Goal: Transaction & Acquisition: Book appointment/travel/reservation

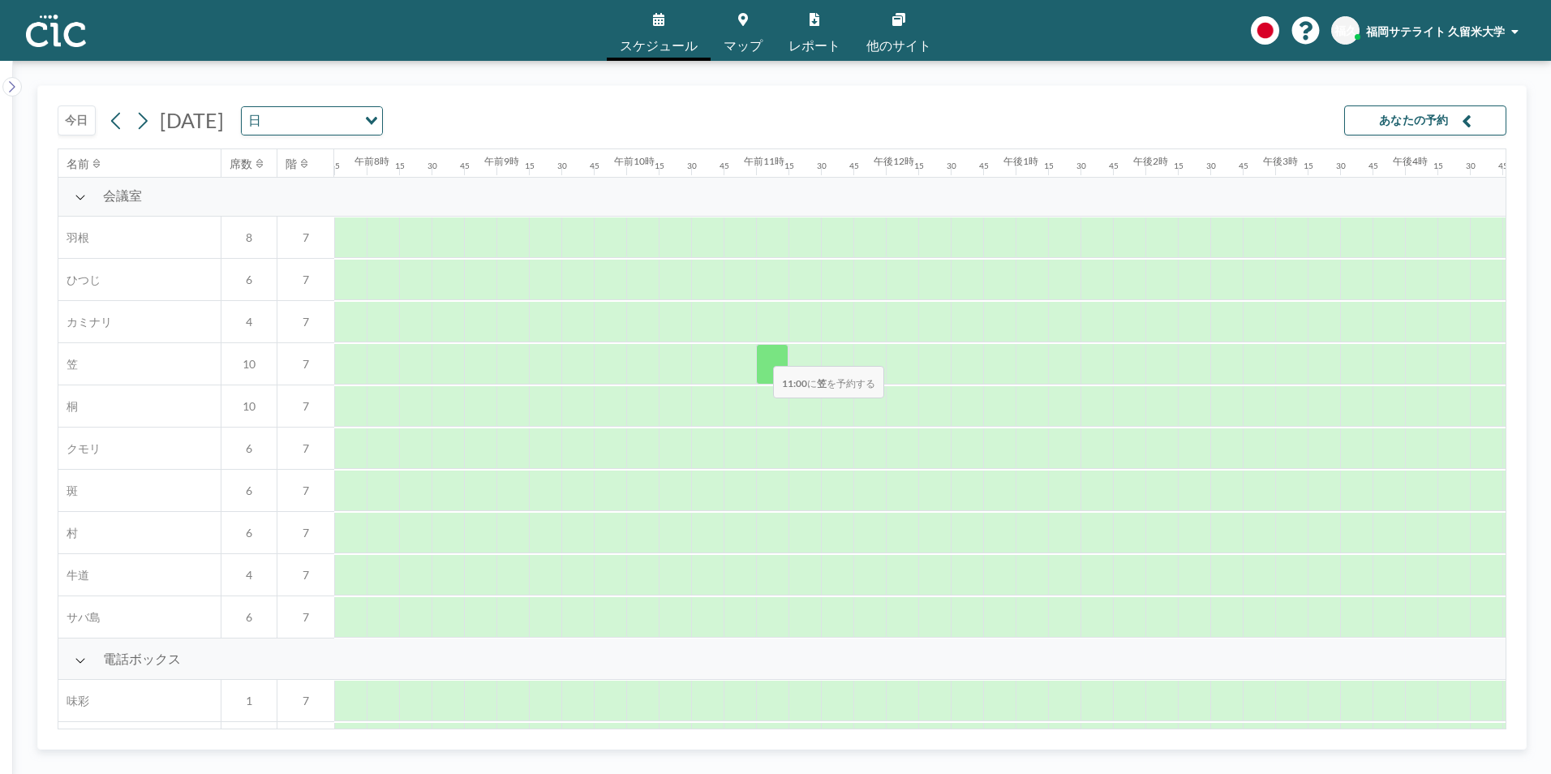
scroll to position [0, 1006]
click at [118, 122] on icon at bounding box center [116, 121] width 15 height 24
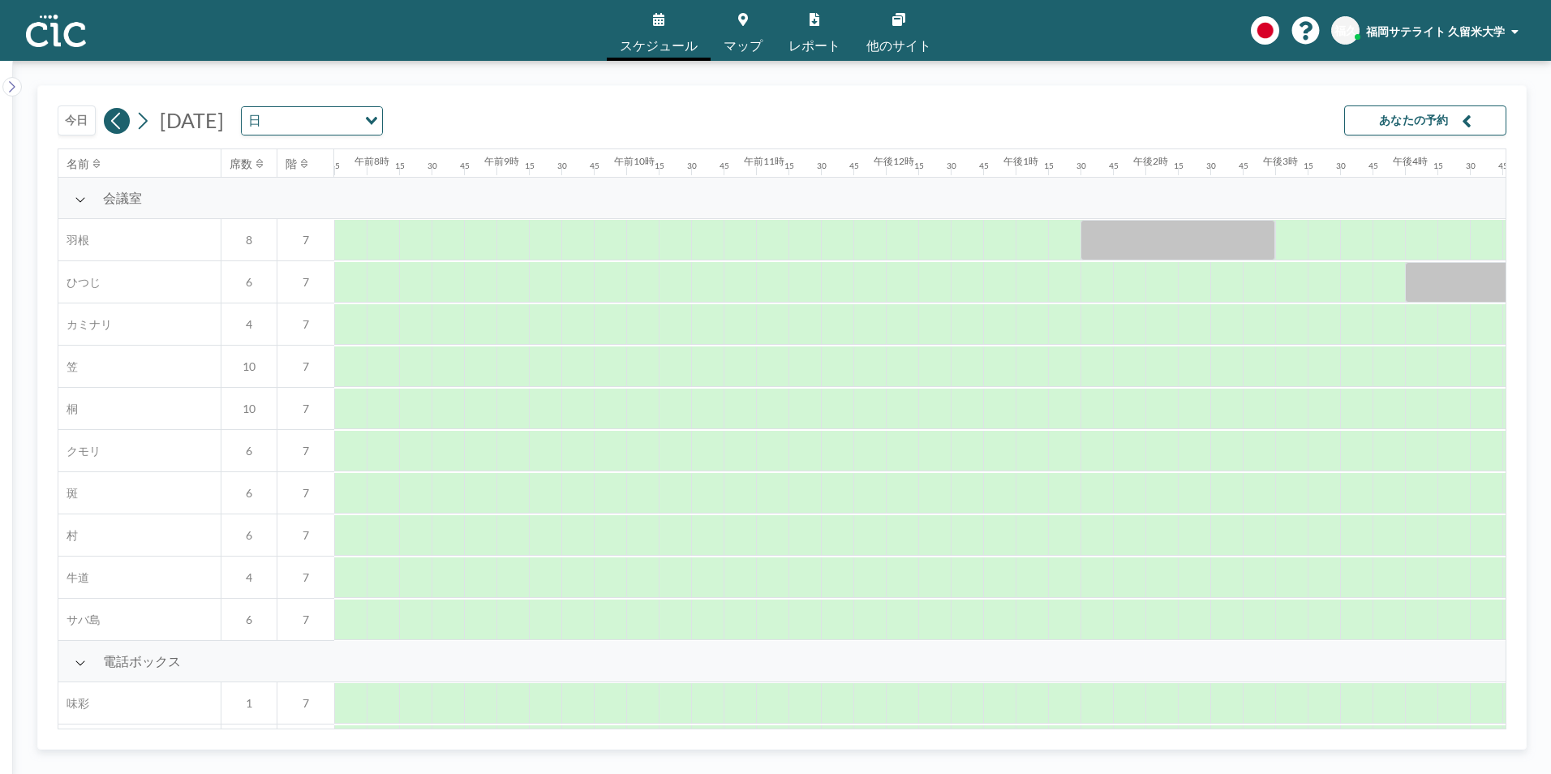
click at [111, 127] on icon at bounding box center [116, 121] width 15 height 24
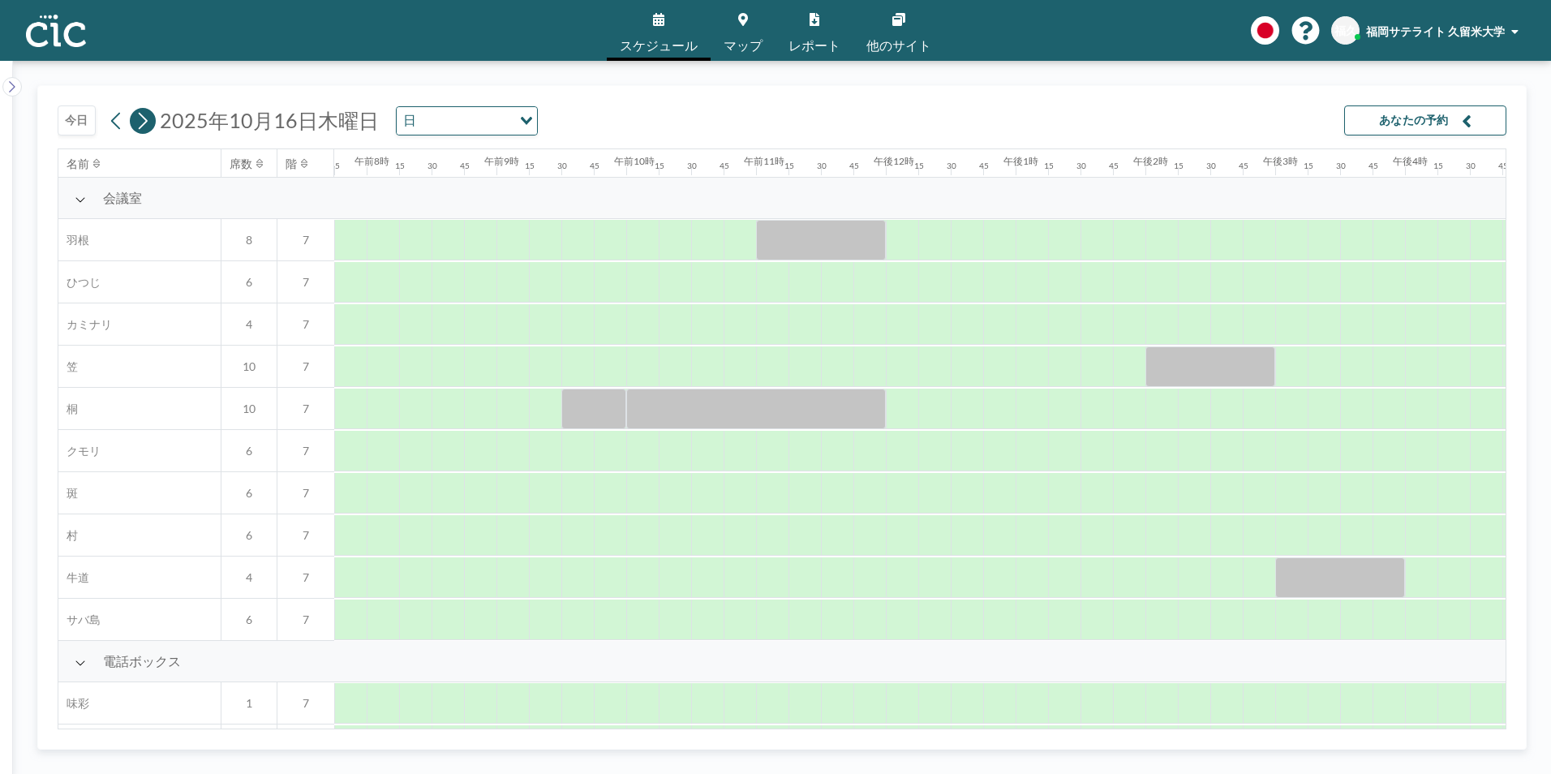
click at [138, 123] on icon at bounding box center [142, 121] width 15 height 24
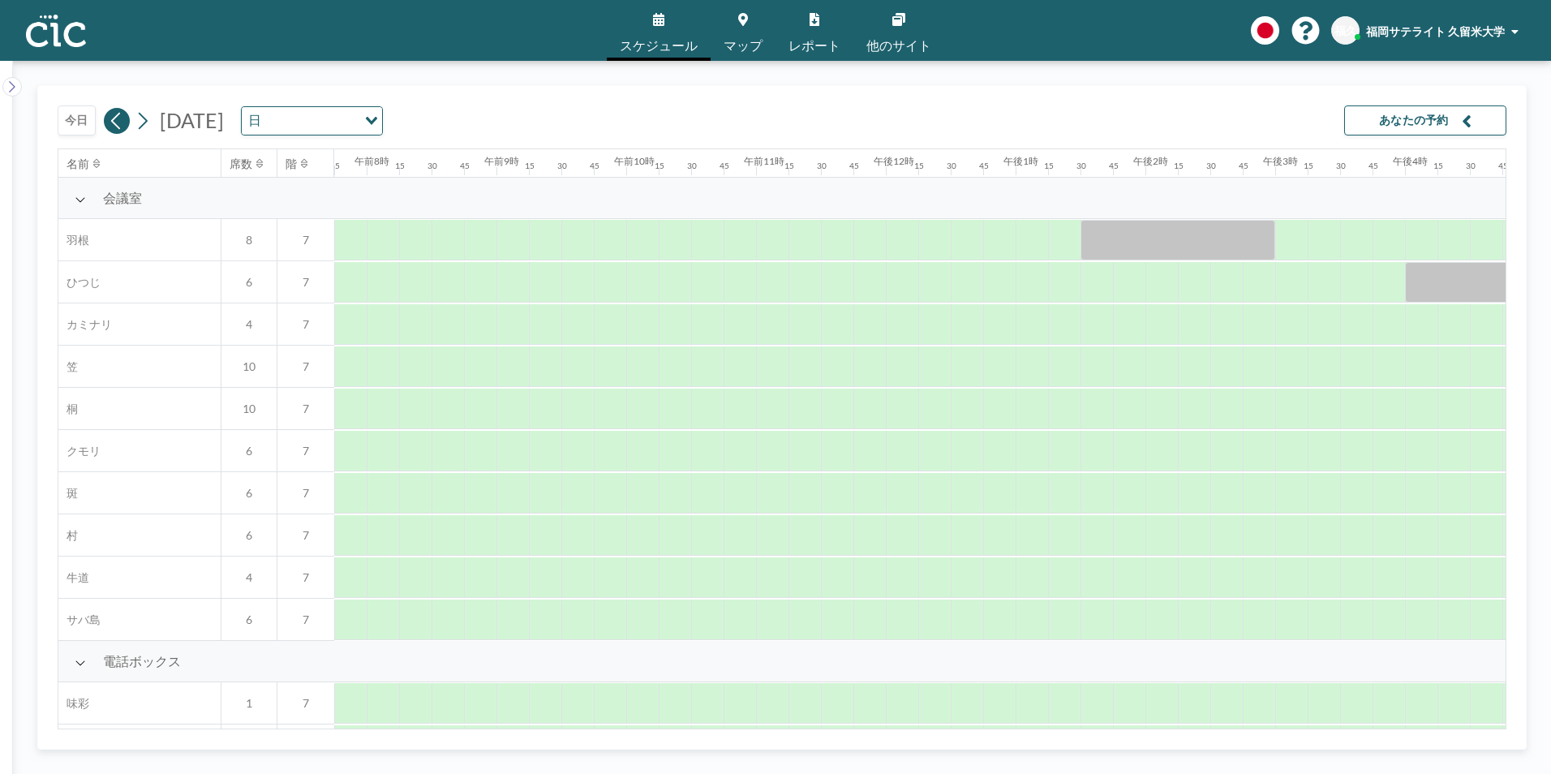
click at [110, 123] on icon at bounding box center [116, 121] width 15 height 24
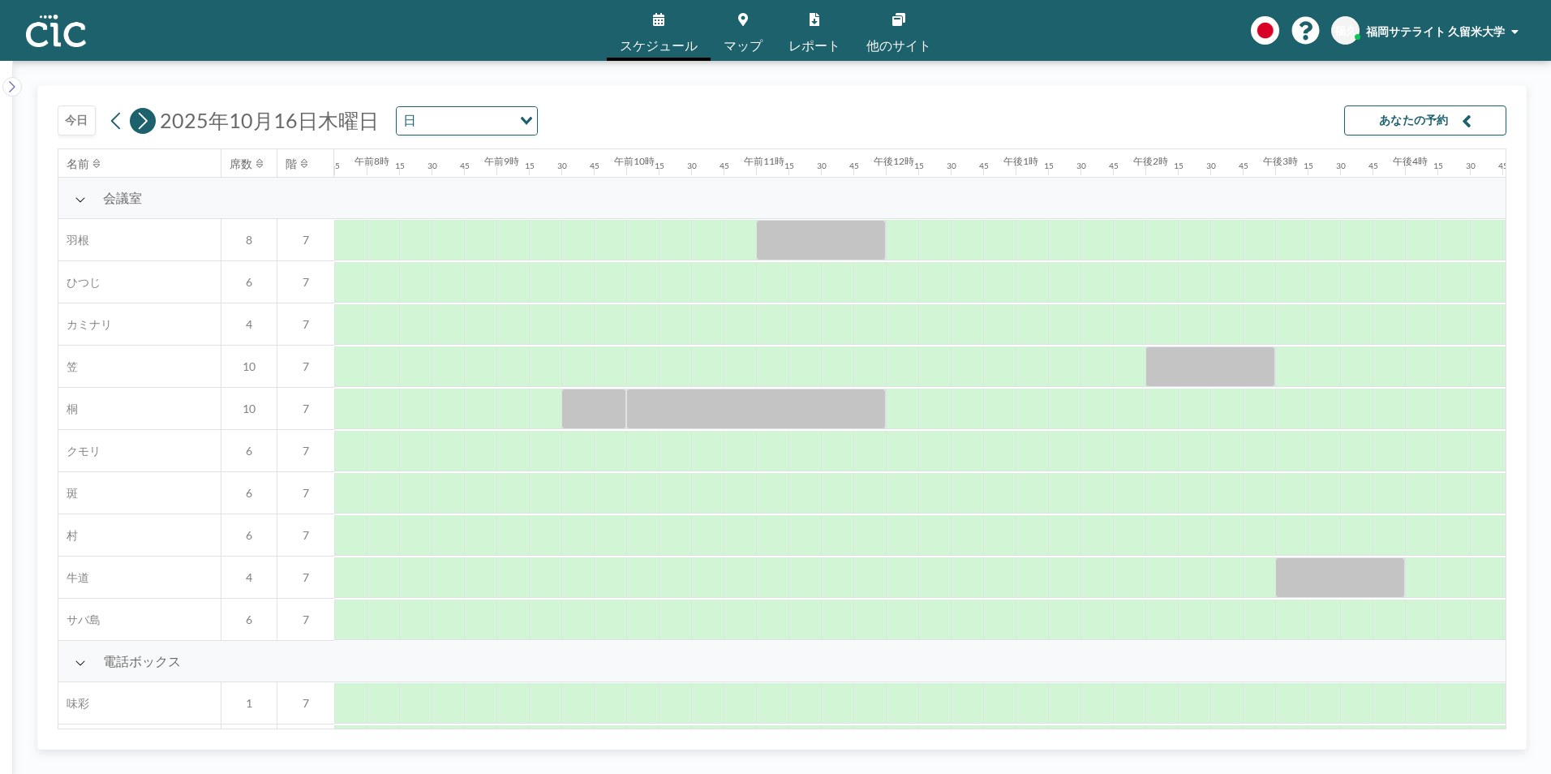
click at [147, 122] on icon at bounding box center [142, 121] width 15 height 24
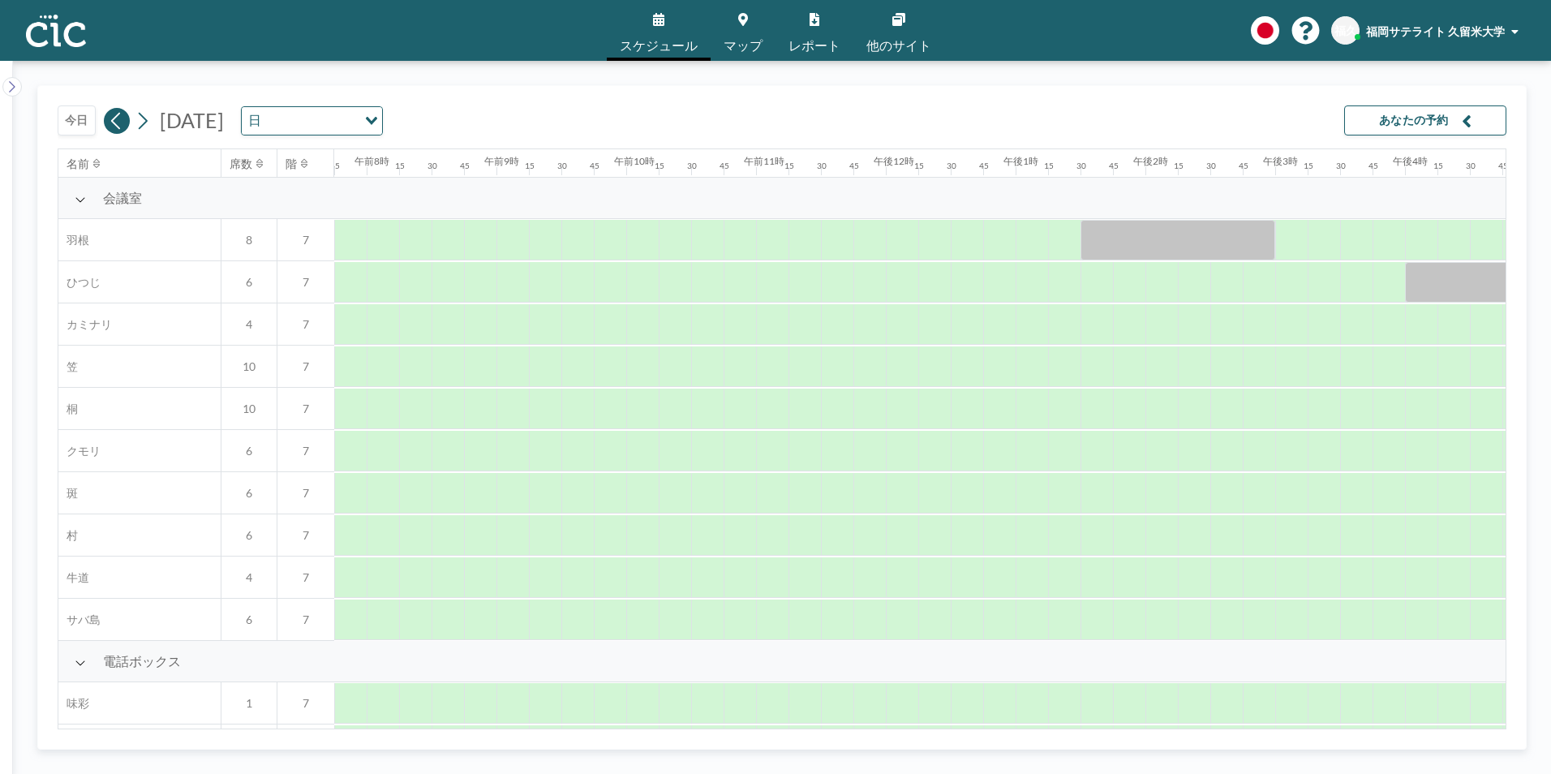
click at [114, 124] on icon at bounding box center [116, 121] width 15 height 24
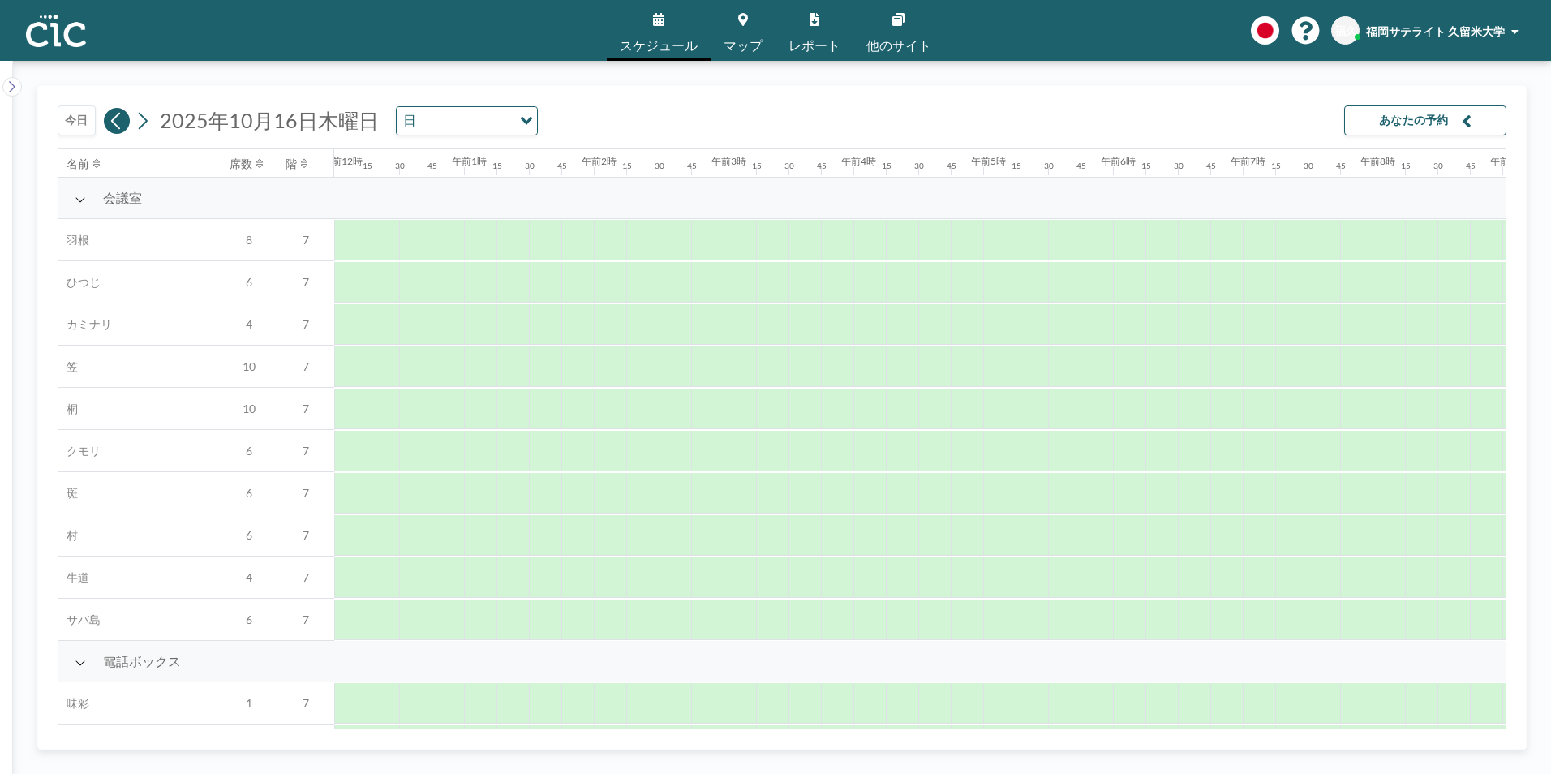
scroll to position [0, 524]
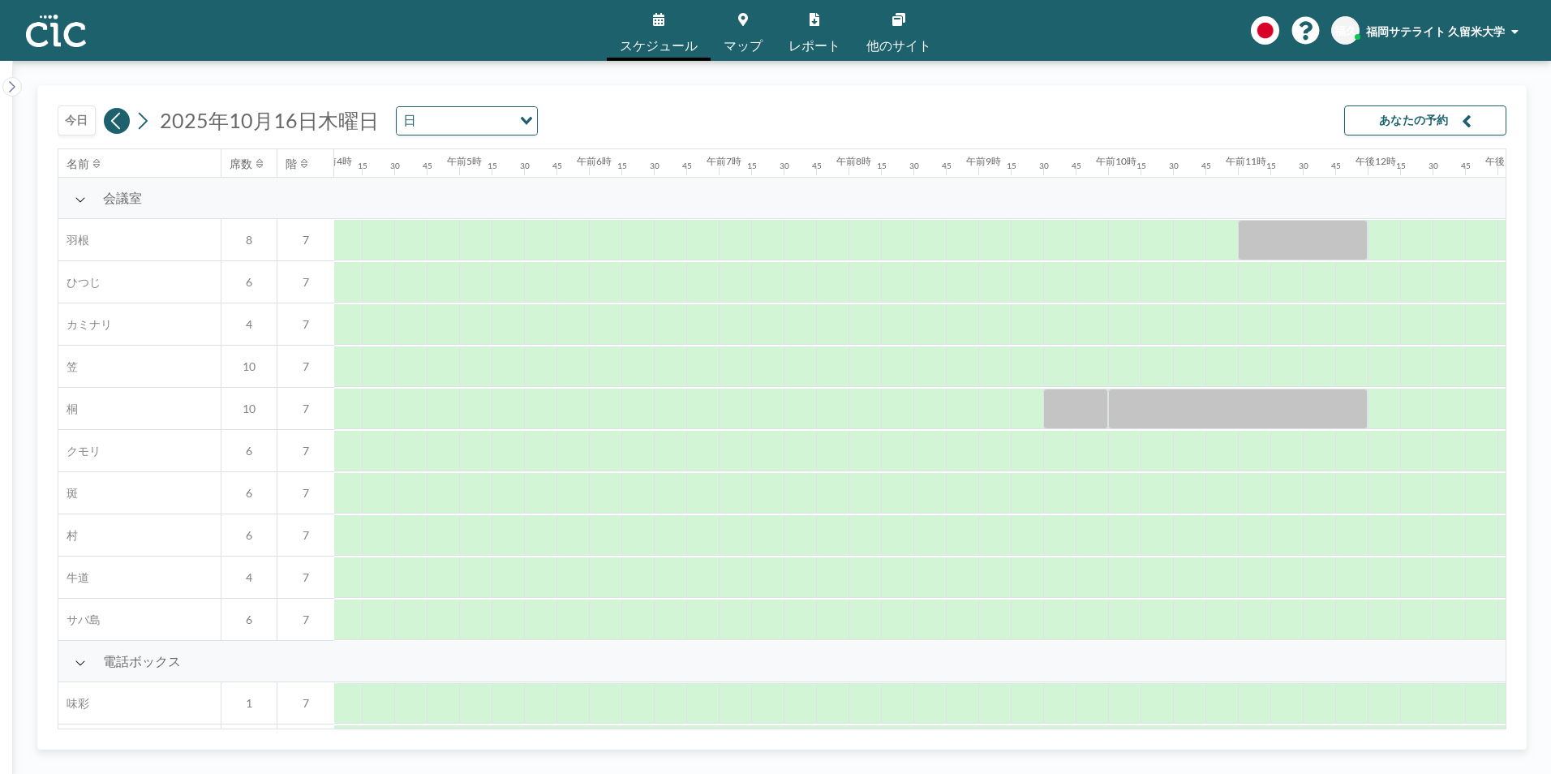
click at [114, 124] on icon at bounding box center [116, 121] width 15 height 24
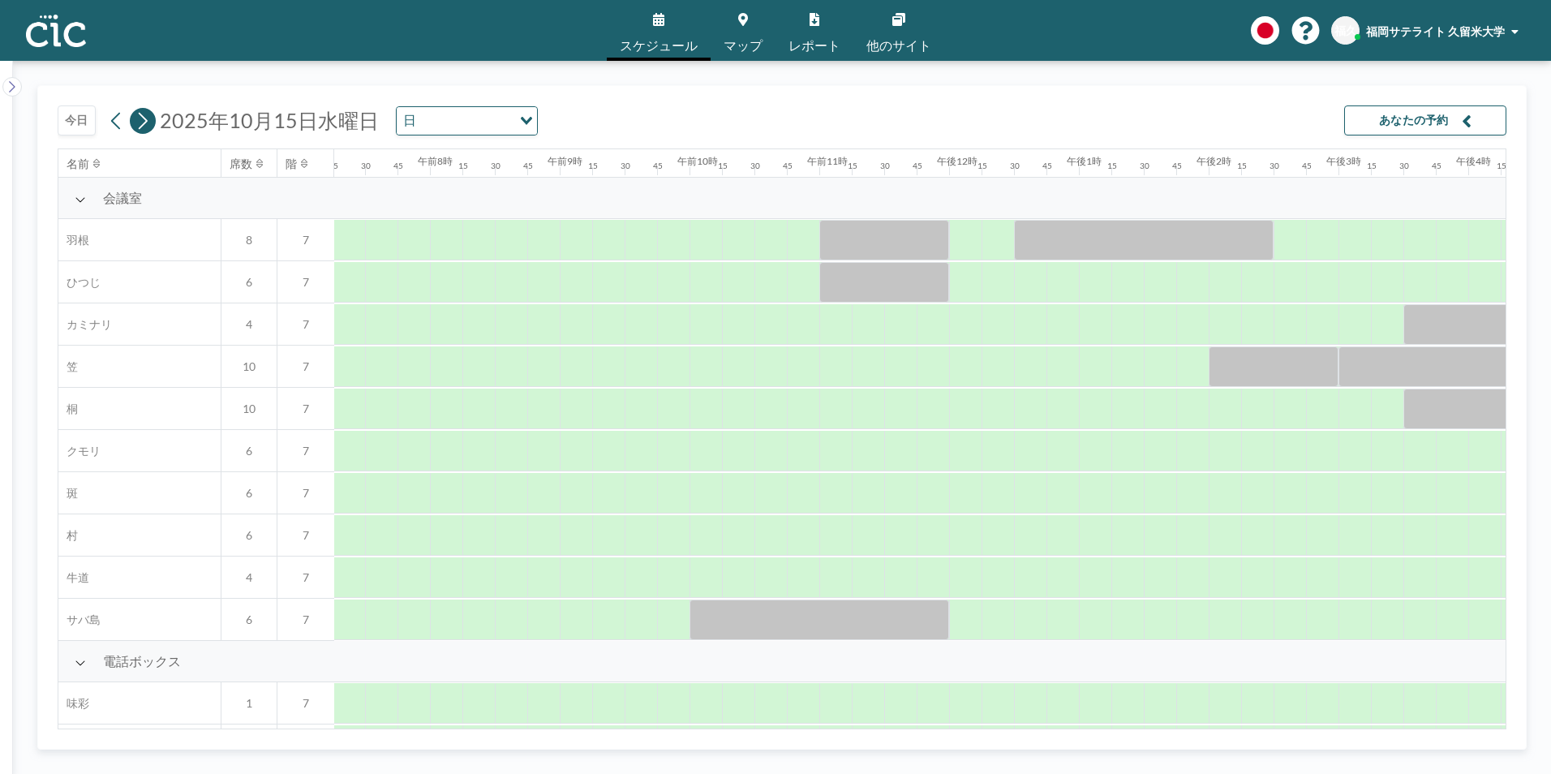
scroll to position [0, 1006]
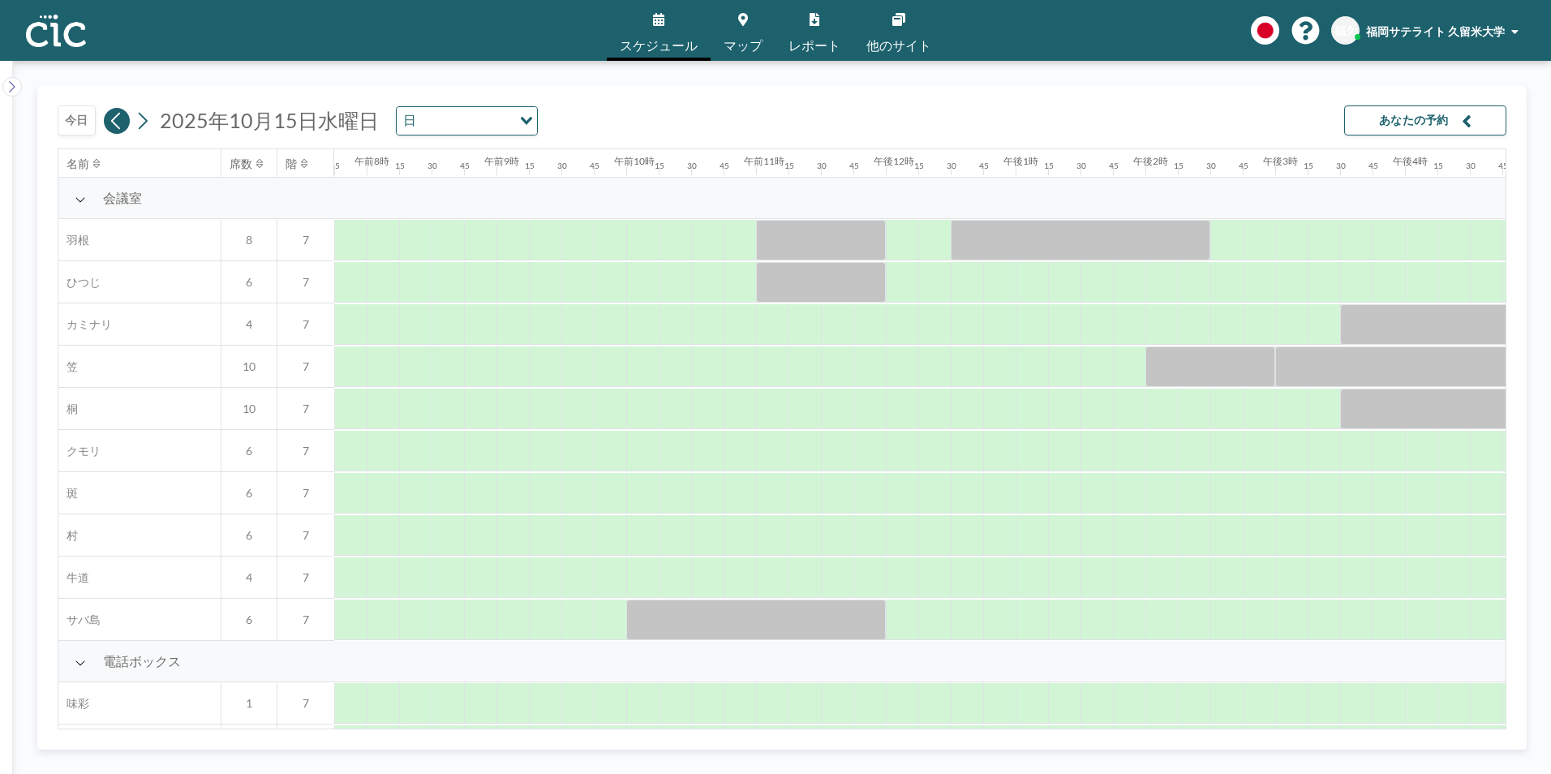
click at [116, 122] on icon at bounding box center [116, 121] width 15 height 24
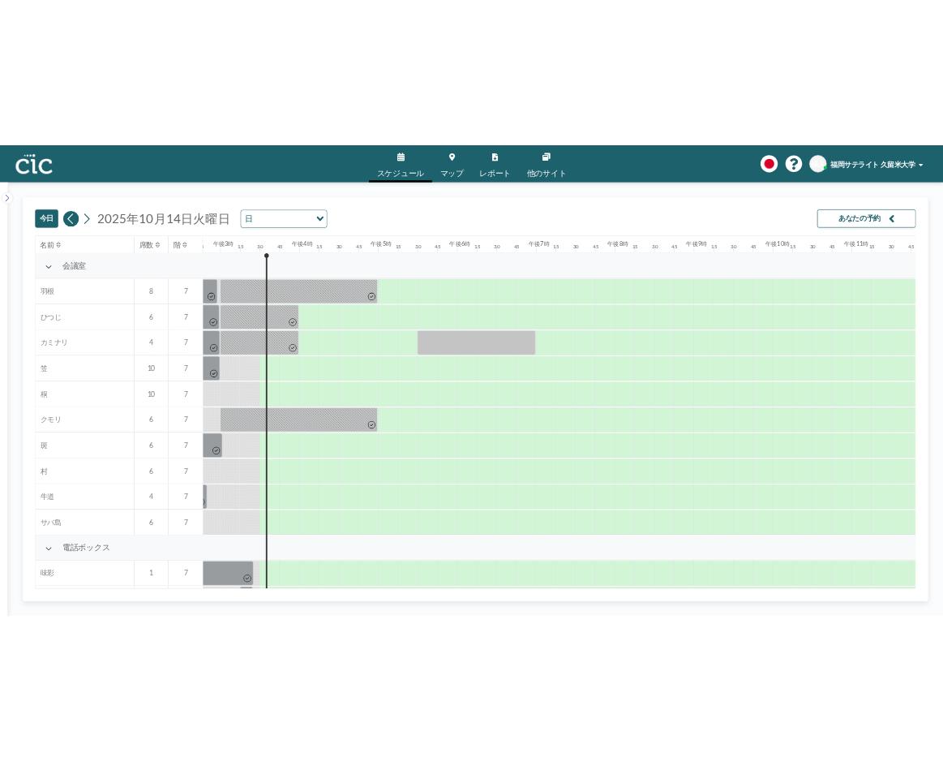
scroll to position [0, 1953]
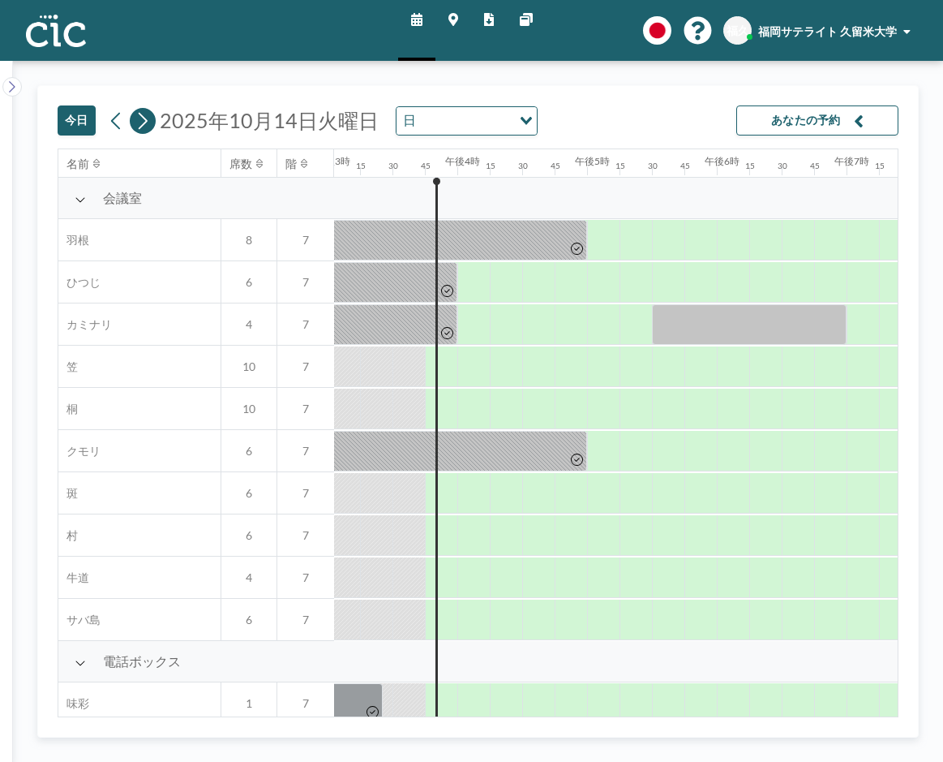
click at [139, 119] on icon at bounding box center [142, 121] width 15 height 24
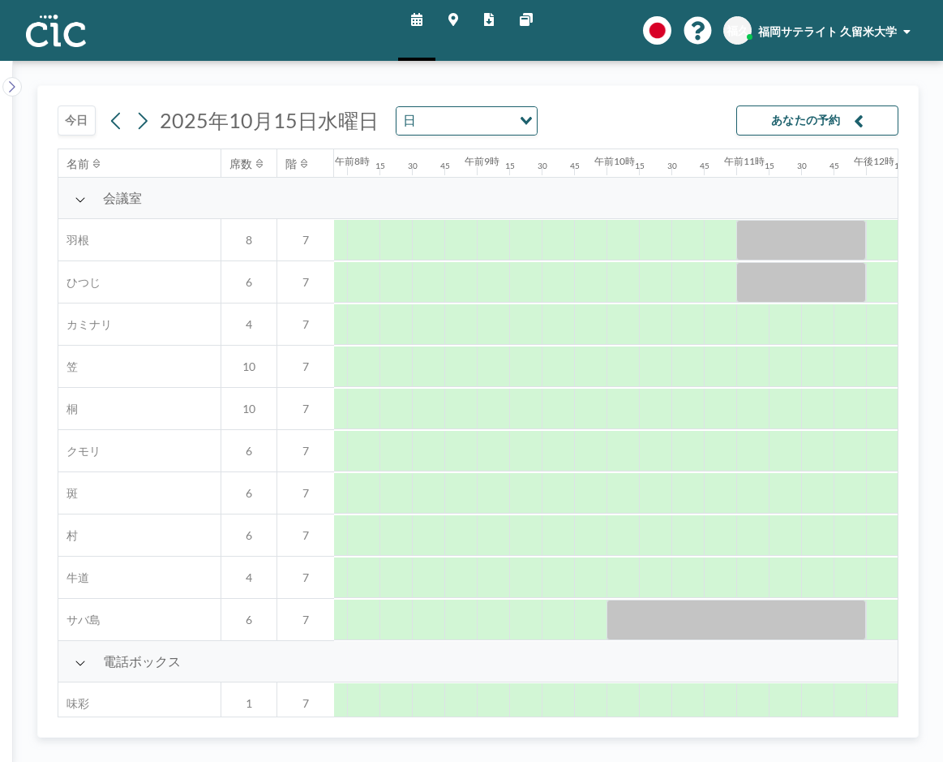
scroll to position [0, 1103]
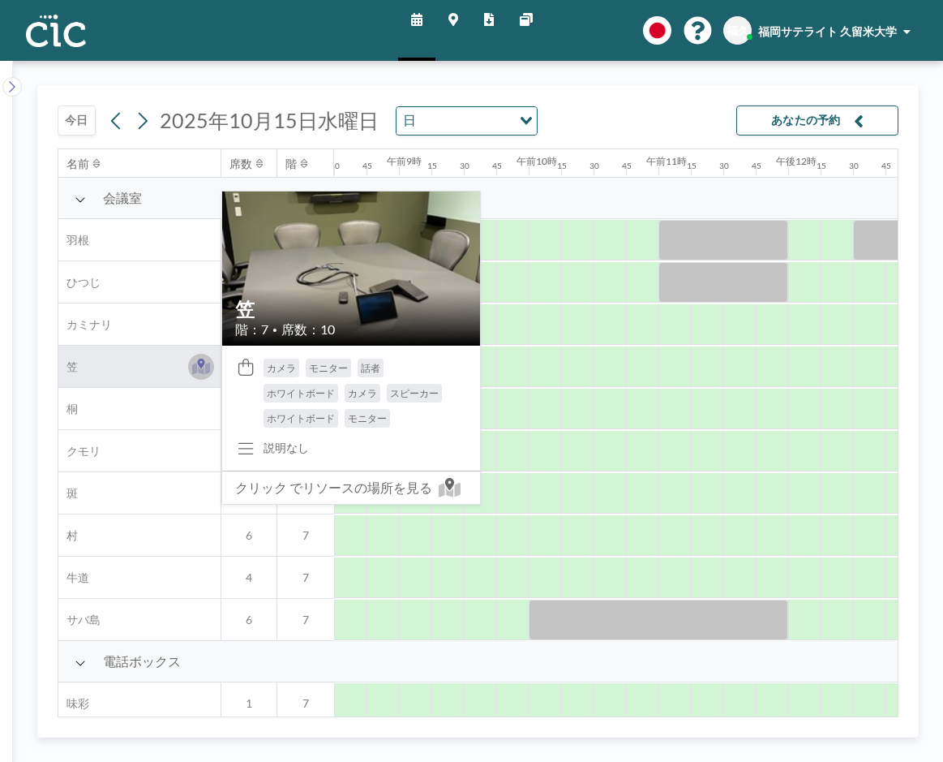
click at [199, 370] on icon at bounding box center [201, 368] width 19 height 12
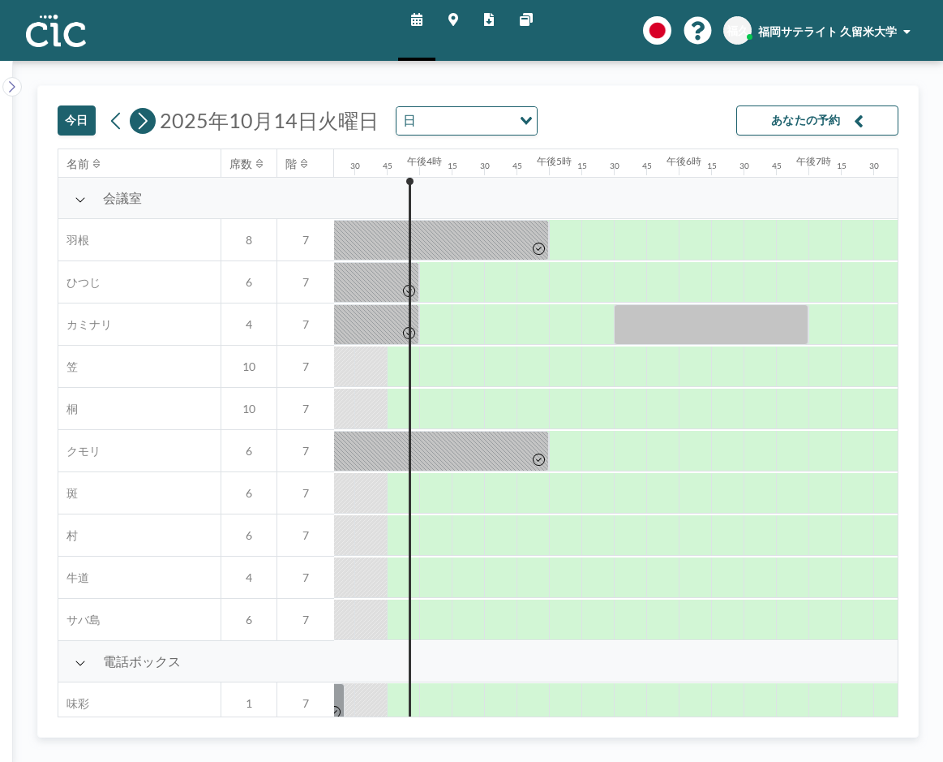
click at [143, 122] on icon at bounding box center [142, 121] width 15 height 24
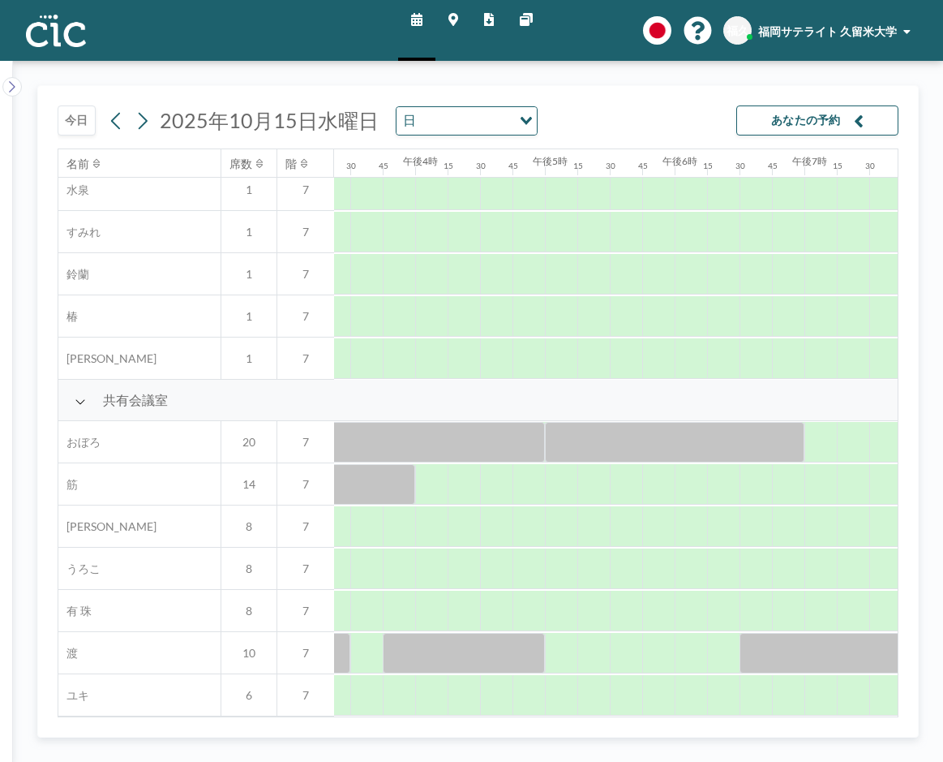
scroll to position [986, 2036]
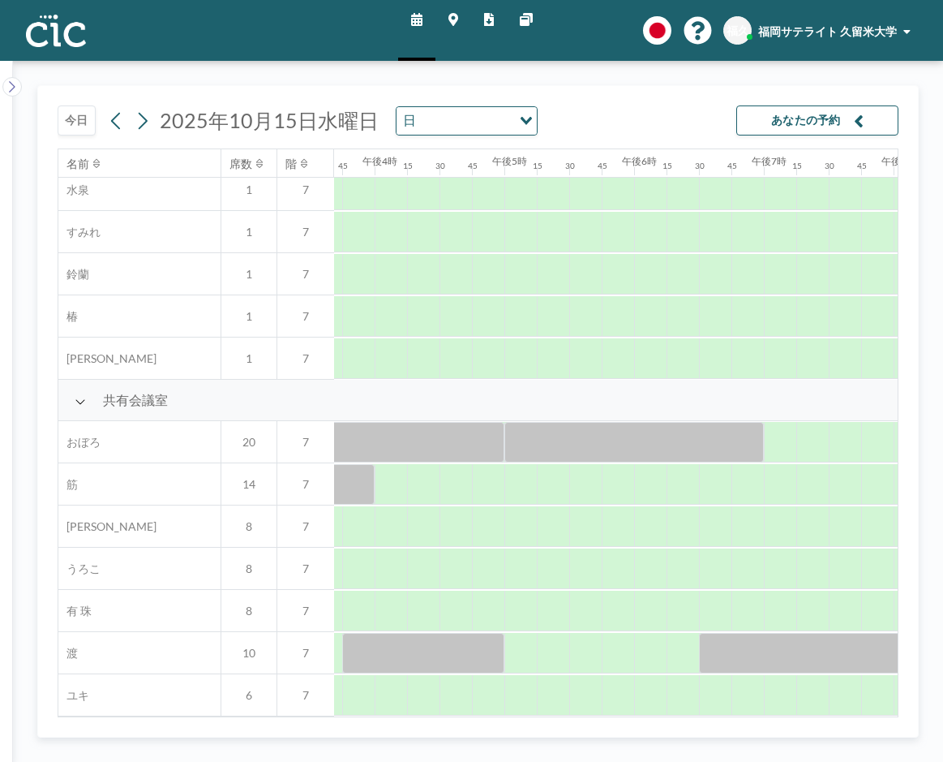
drag, startPoint x: 594, startPoint y: 707, endPoint x: 542, endPoint y: 707, distance: 51.9
click at [744, 650] on div at bounding box center [829, 653] width 260 height 41
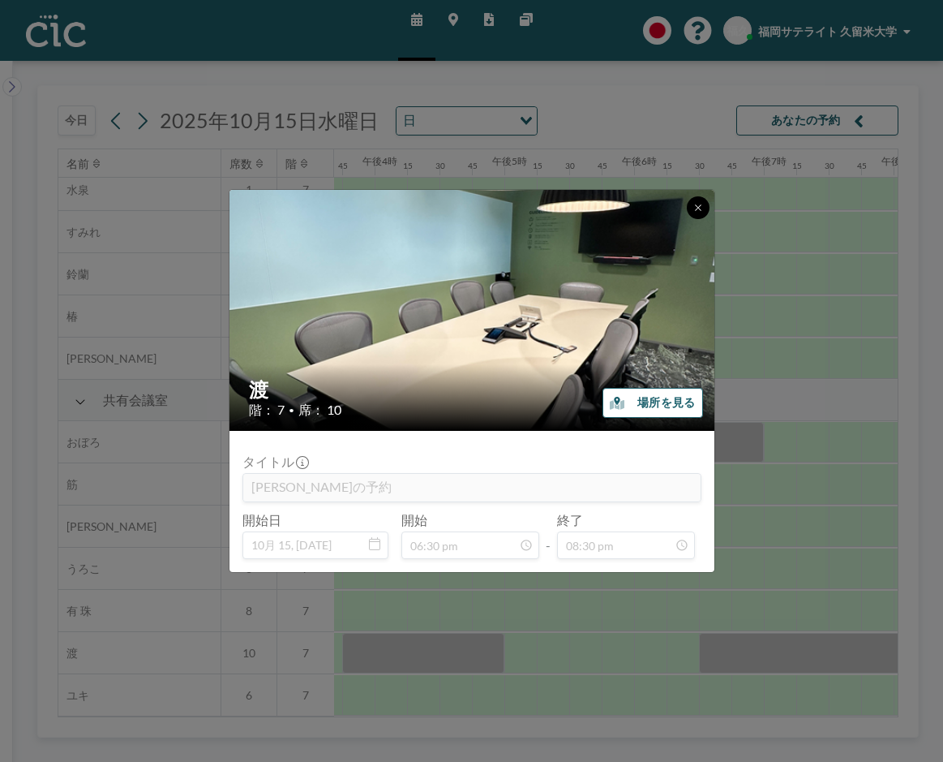
click at [692, 211] on button at bounding box center [698, 207] width 23 height 23
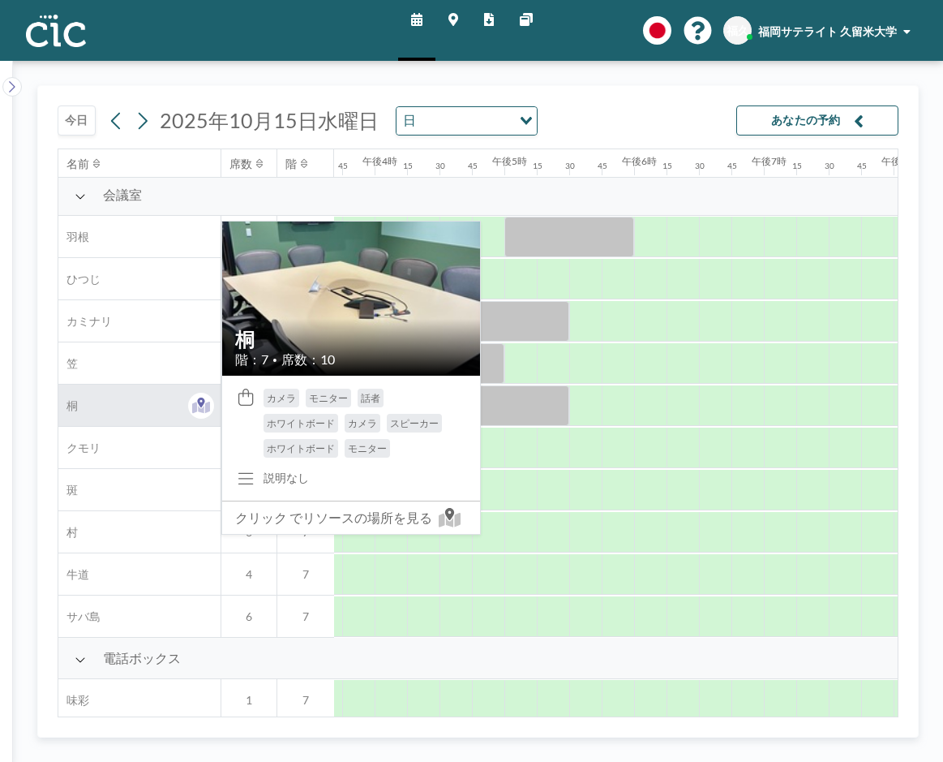
scroll to position [0, 2036]
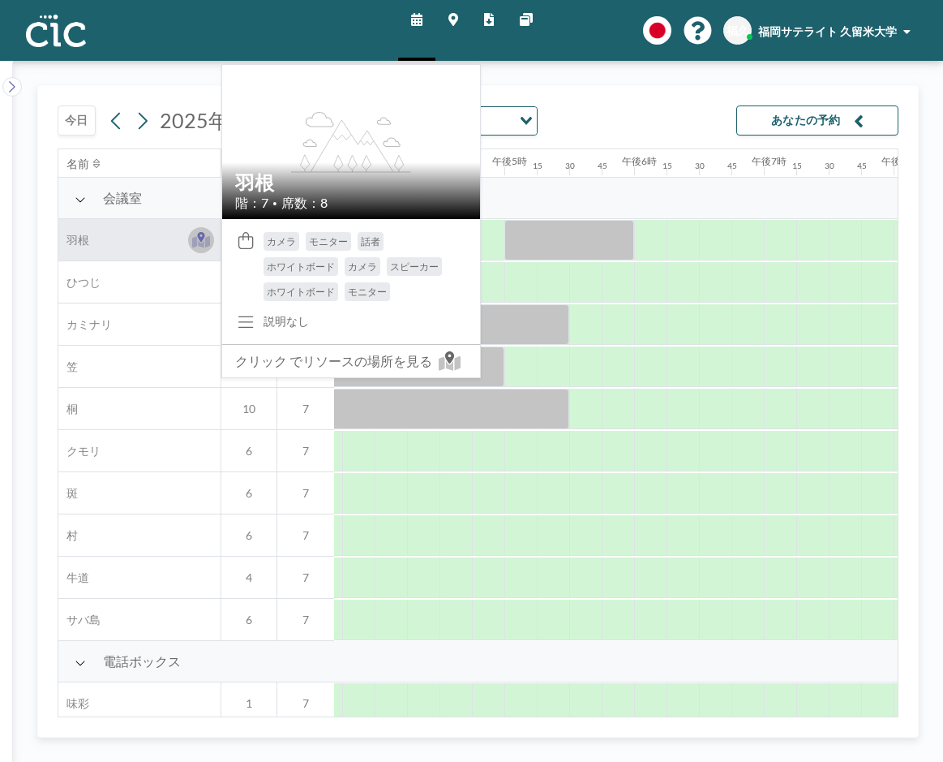
click at [208, 239] on icon at bounding box center [201, 241] width 19 height 12
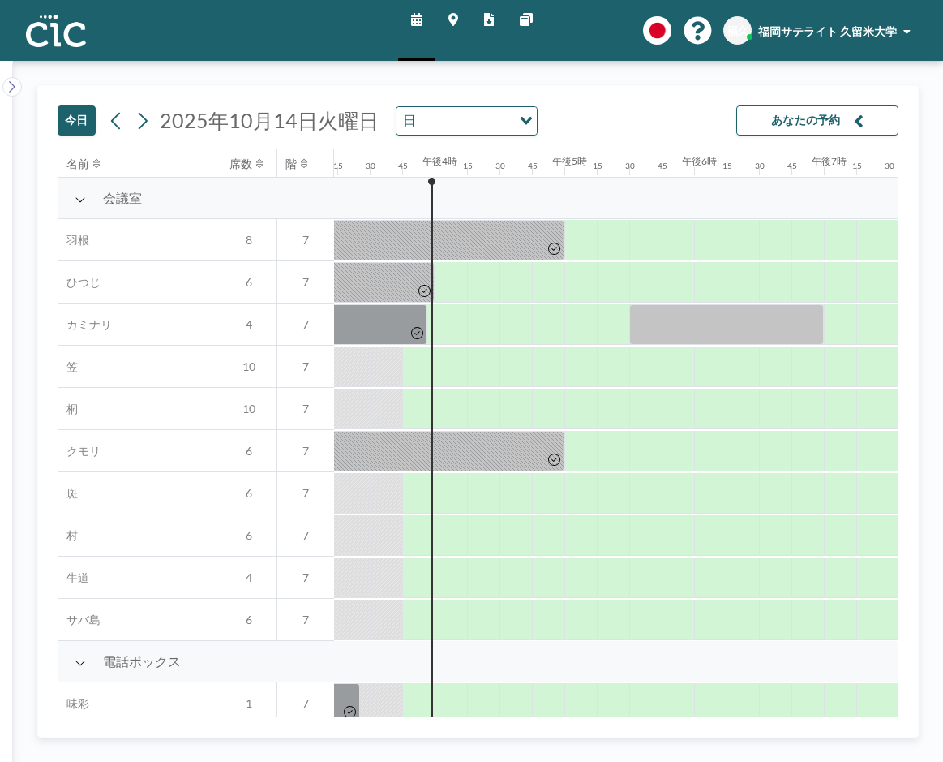
scroll to position [0, 2012]
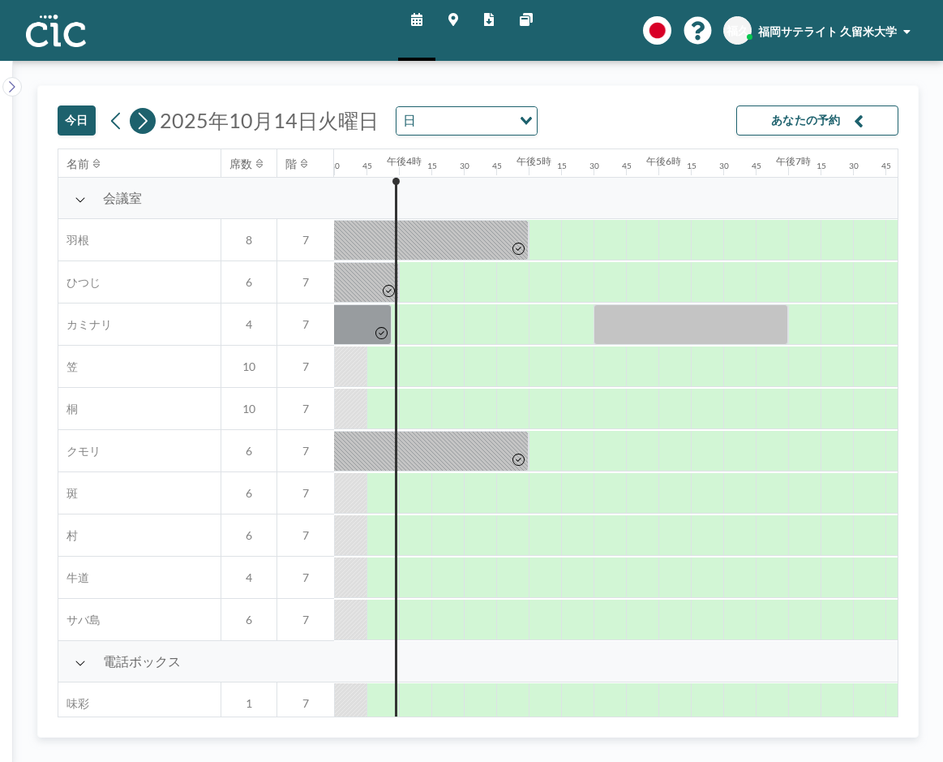
click at [138, 118] on icon at bounding box center [142, 121] width 15 height 24
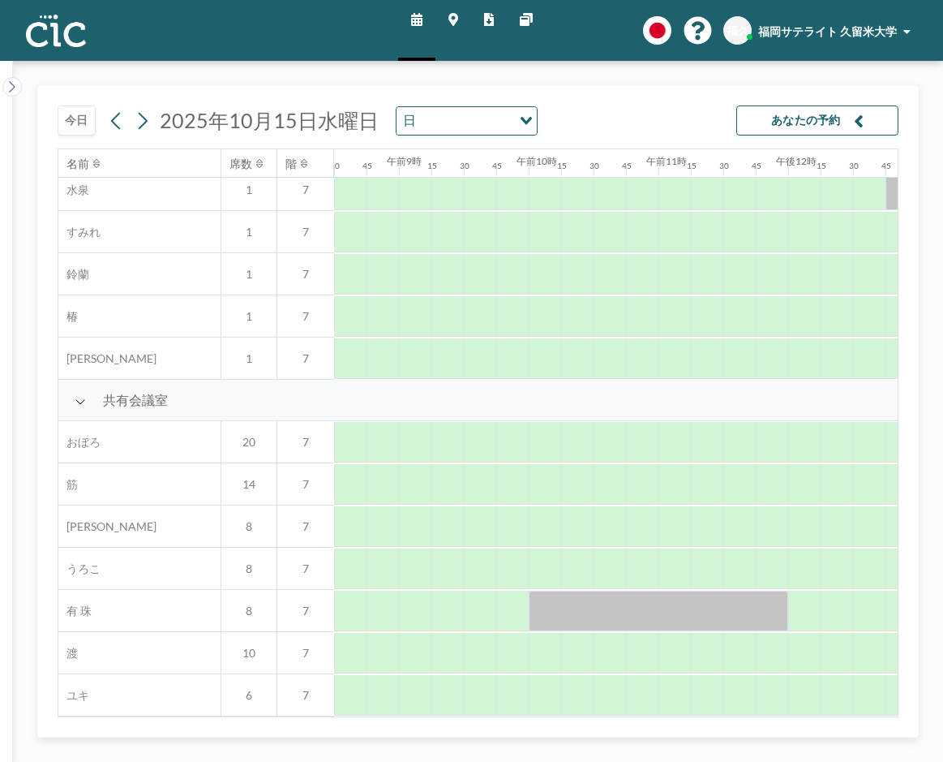
scroll to position [986, 1103]
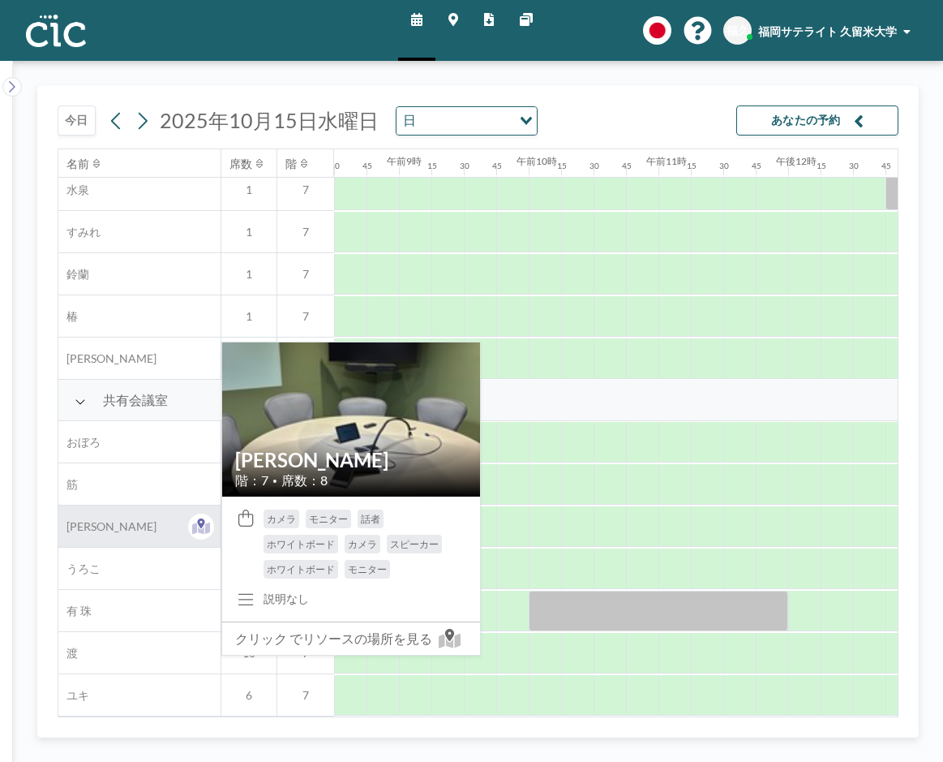
click at [111, 525] on div "[PERSON_NAME]" at bounding box center [139, 525] width 162 height 41
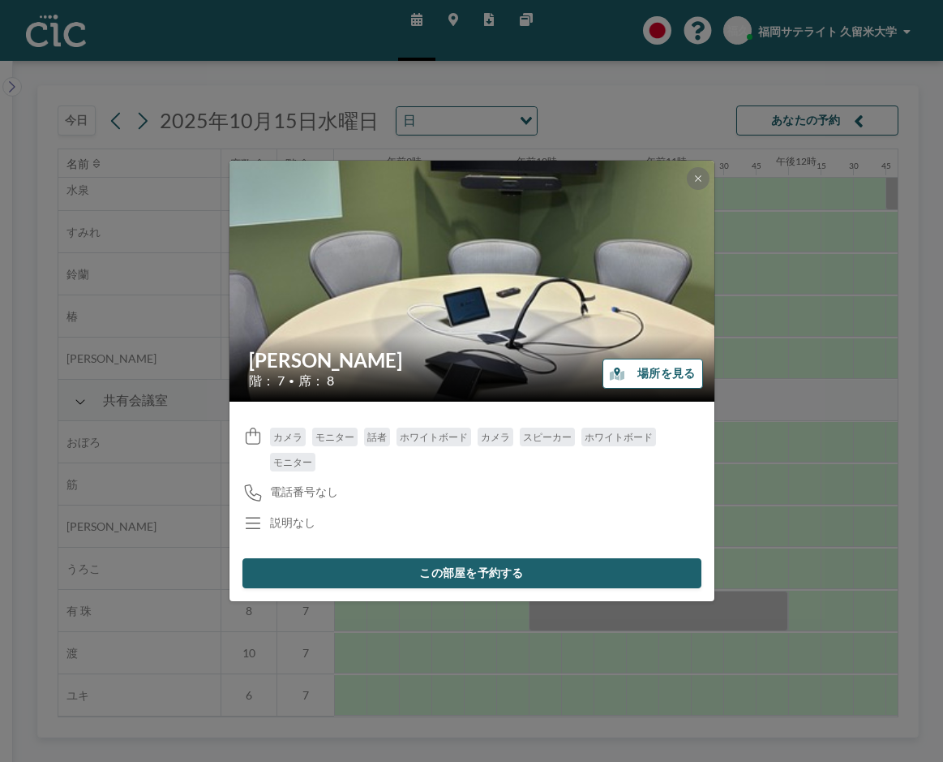
click at [618, 378] on icon "button" at bounding box center [617, 376] width 15 height 10
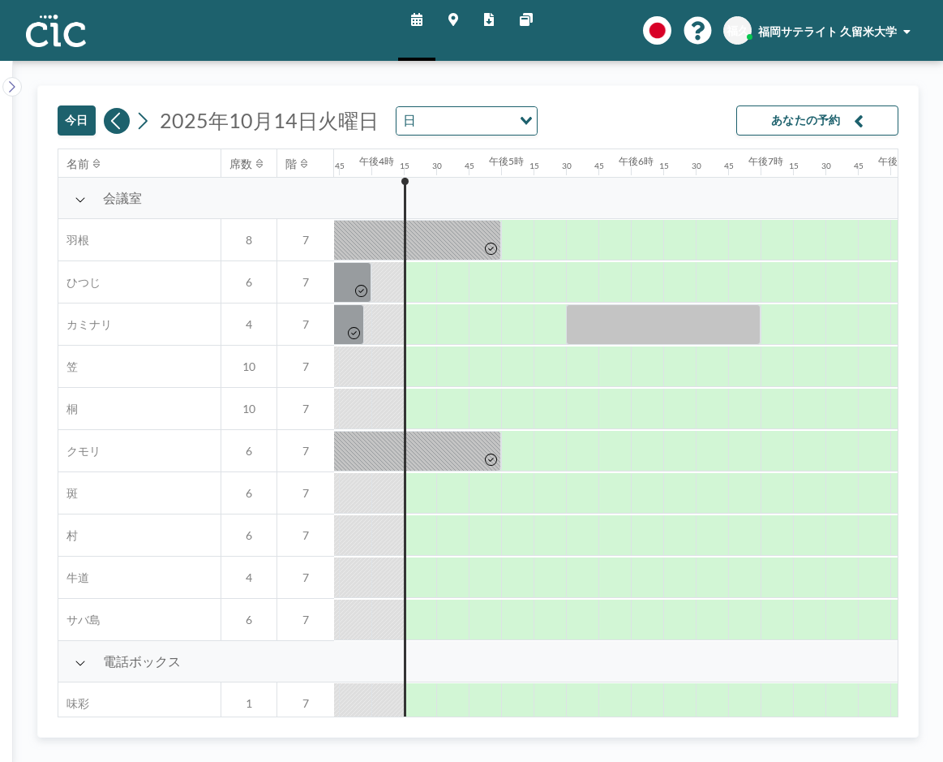
scroll to position [0, 2077]
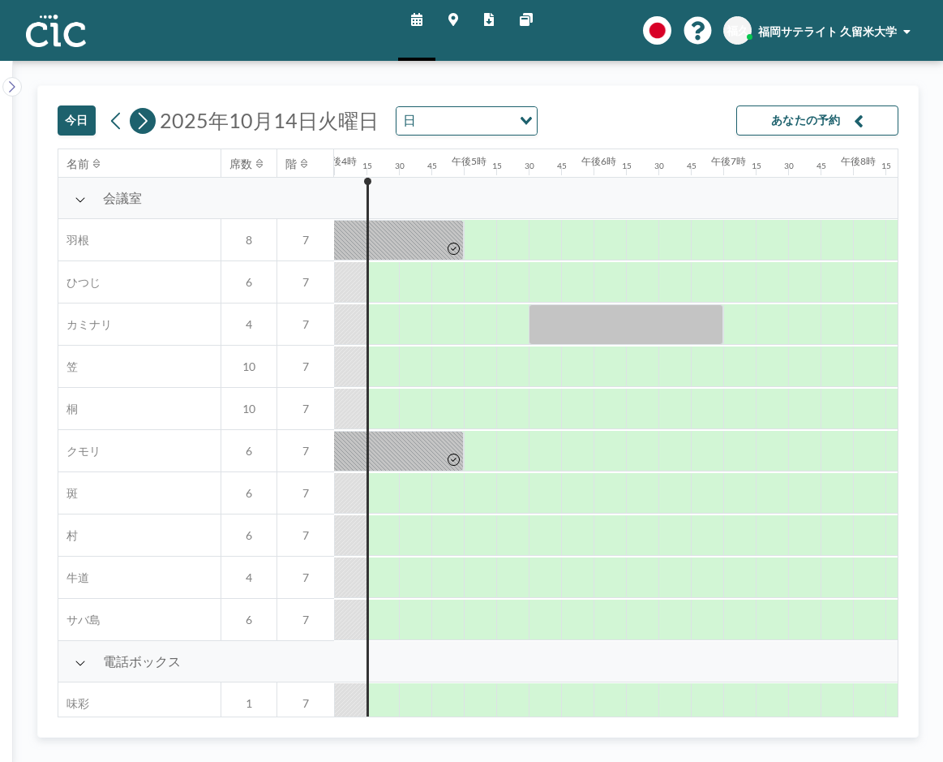
click at [144, 118] on icon at bounding box center [143, 120] width 9 height 17
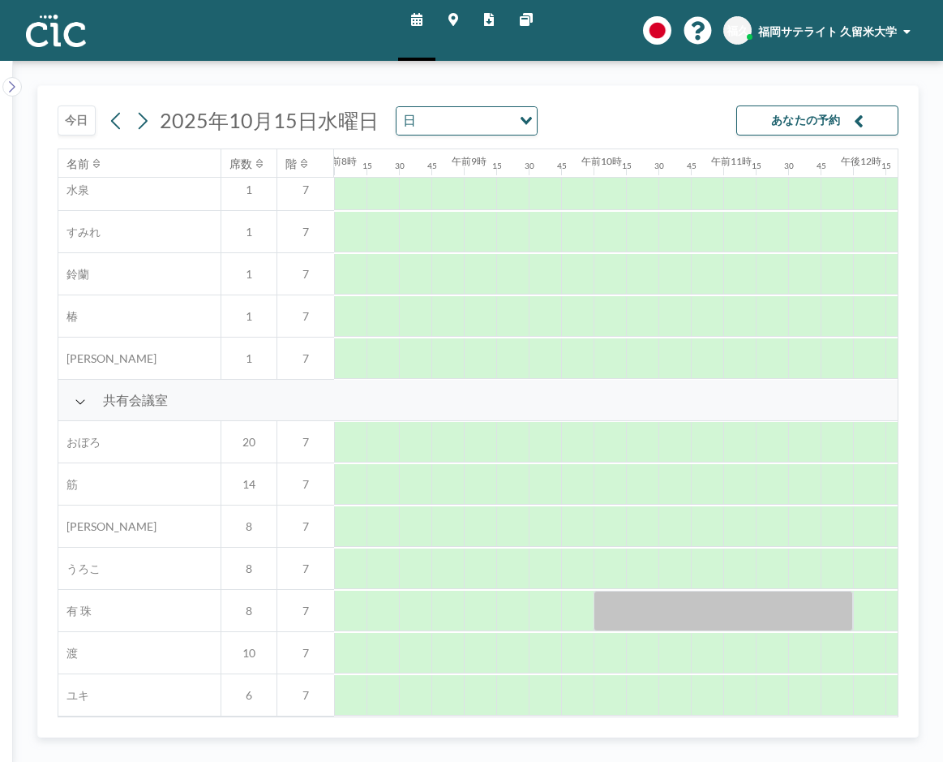
scroll to position [986, 1038]
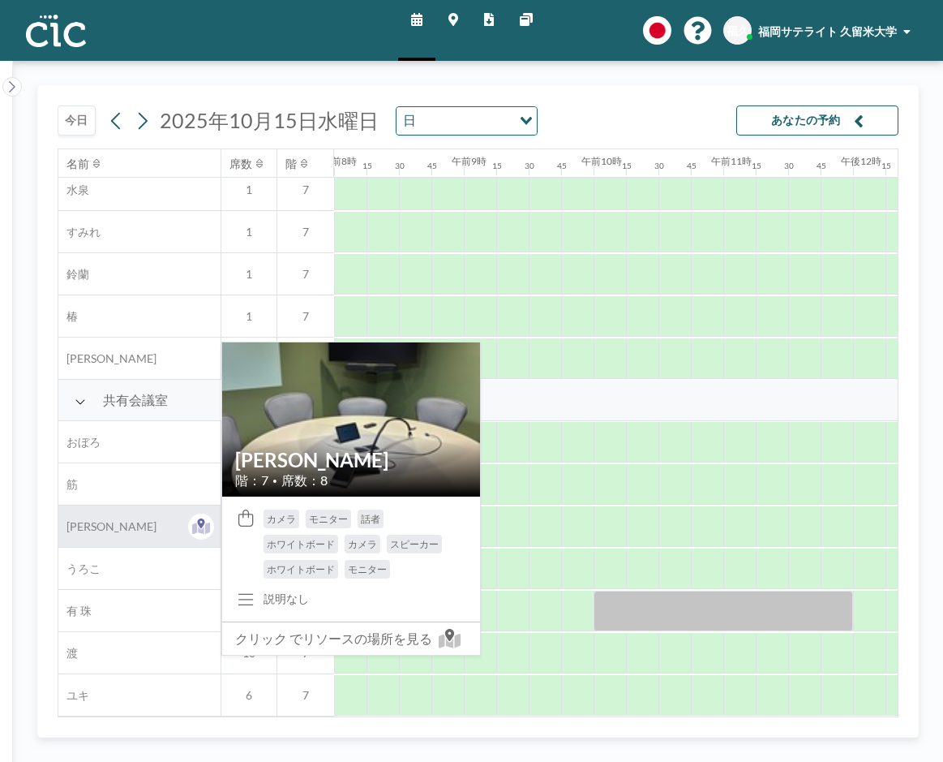
click at [78, 519] on span "[PERSON_NAME]" at bounding box center [107, 526] width 98 height 15
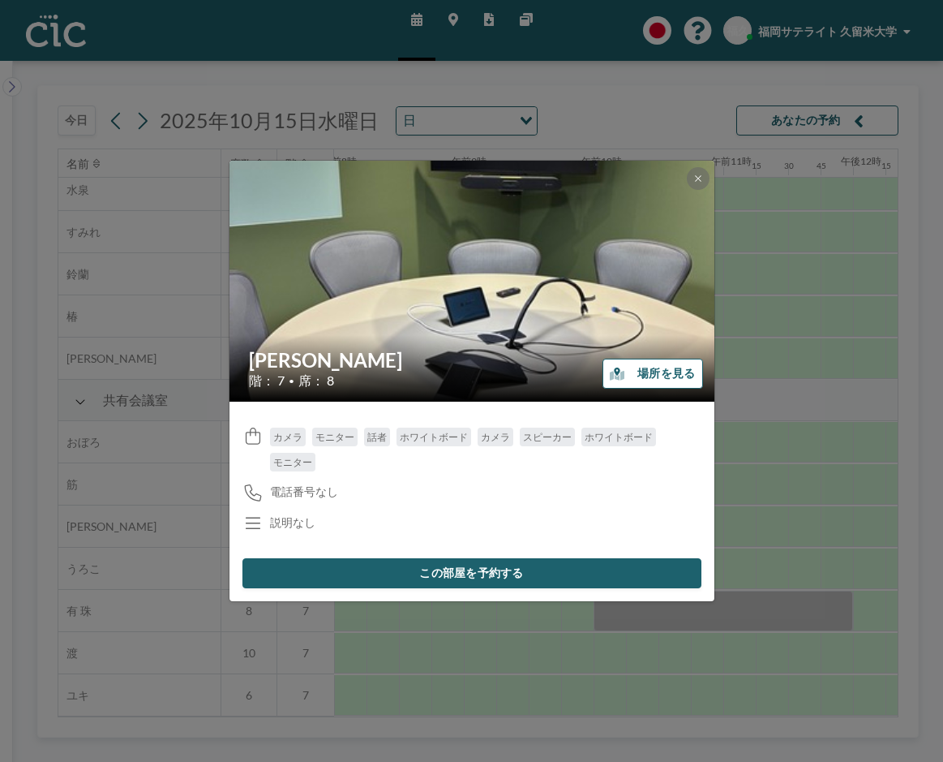
click at [648, 376] on font "場所を見る" at bounding box center [667, 373] width 58 height 15
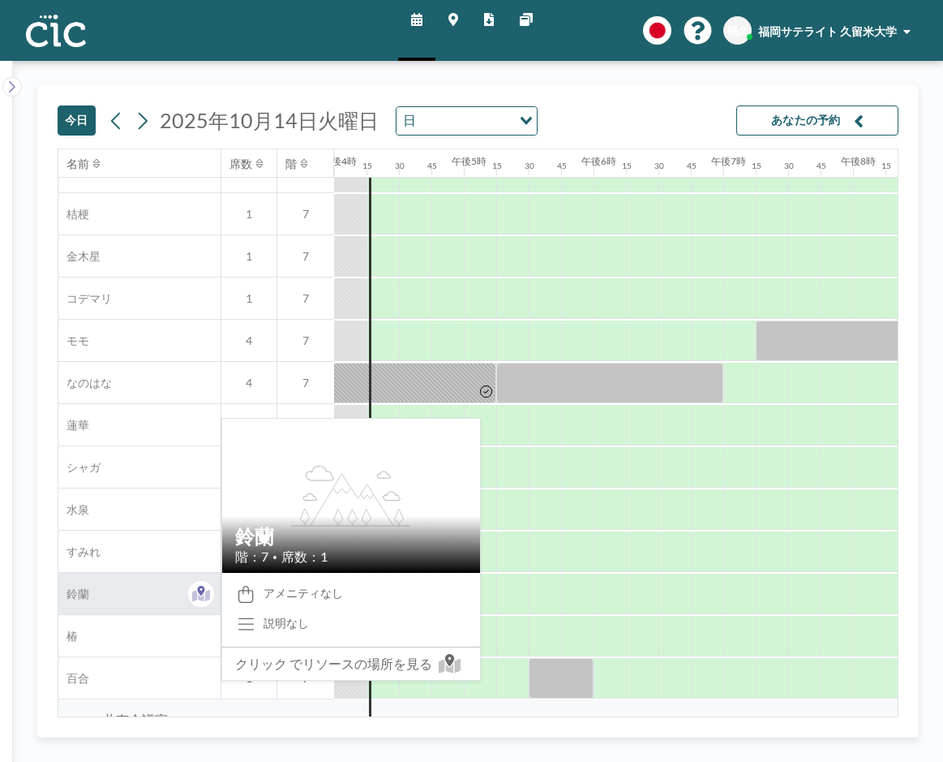
scroll to position [986, 2077]
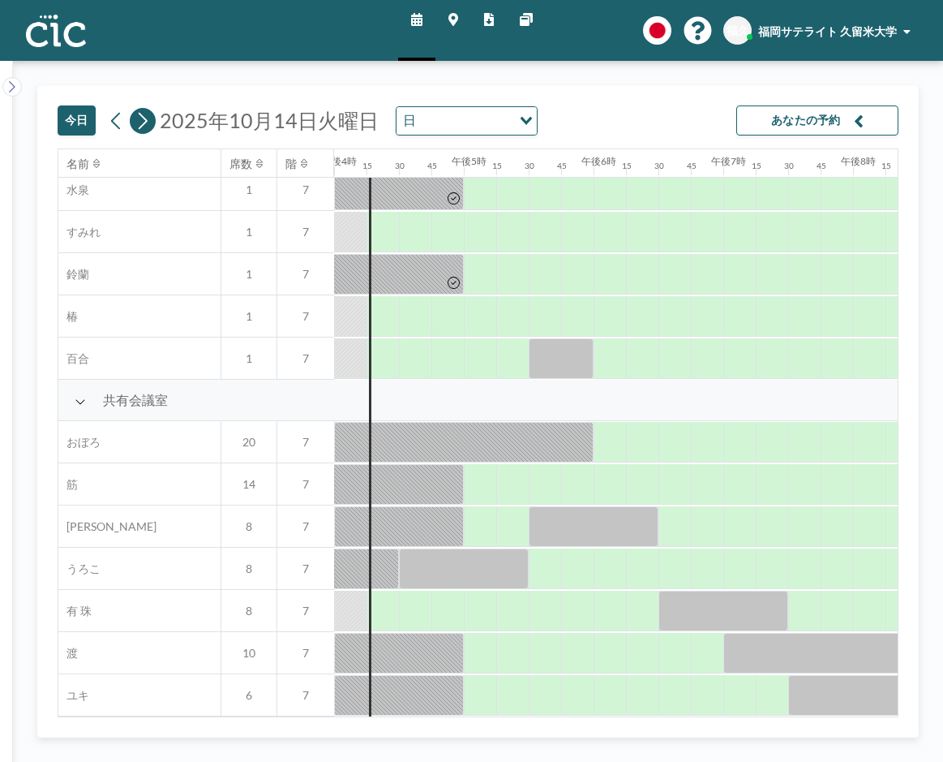
click at [145, 122] on icon at bounding box center [143, 120] width 9 height 17
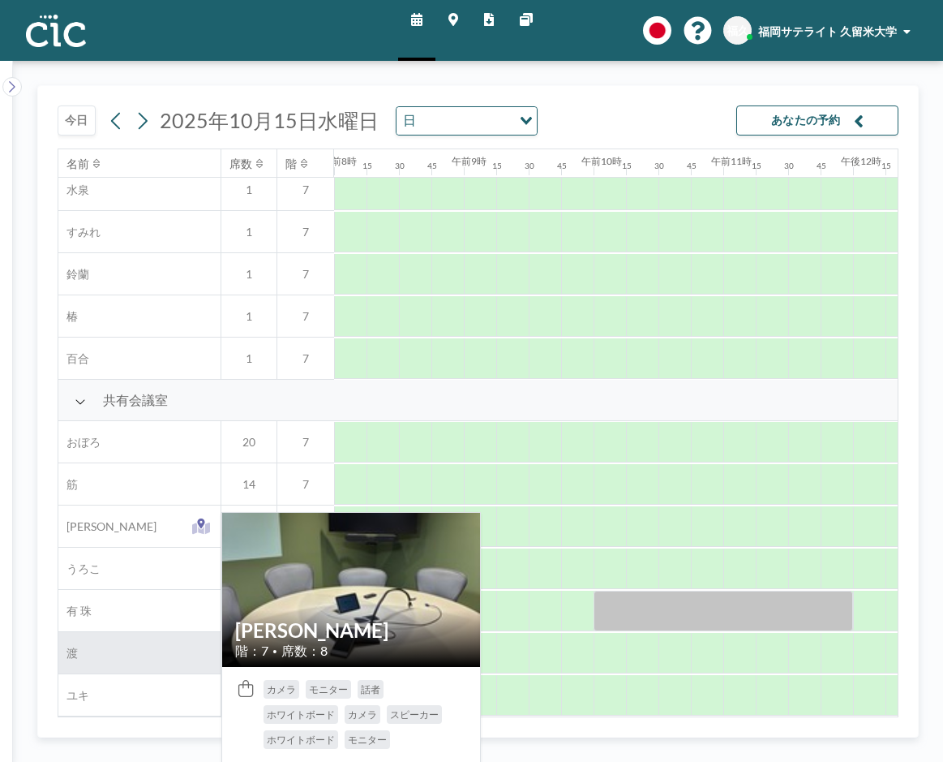
scroll to position [986, 1038]
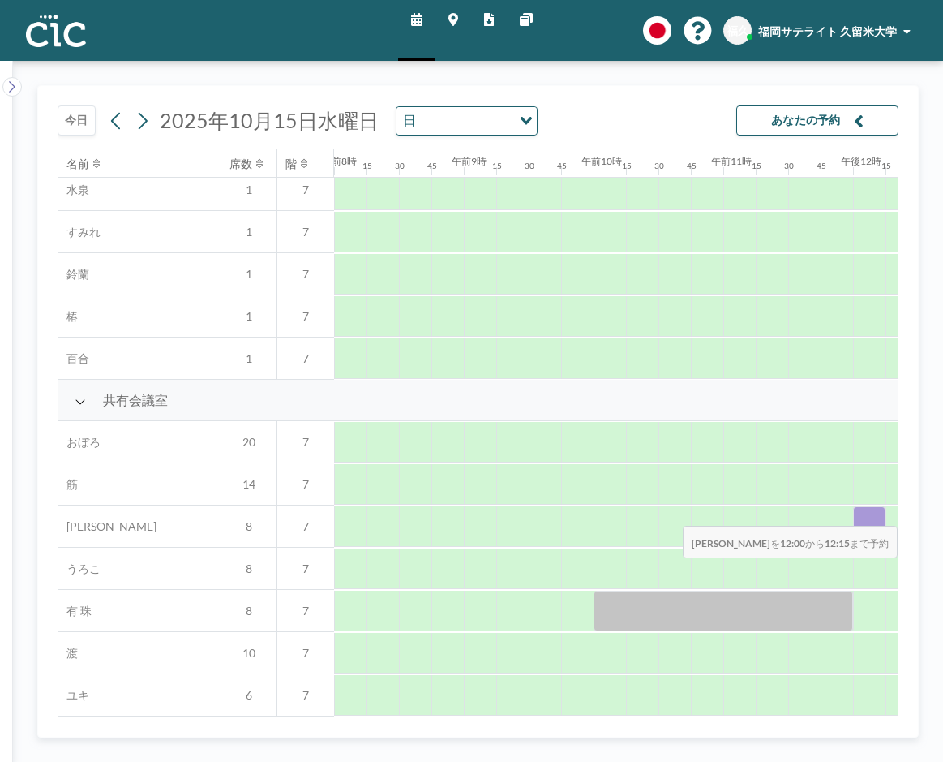
click at [864, 514] on div at bounding box center [869, 526] width 32 height 41
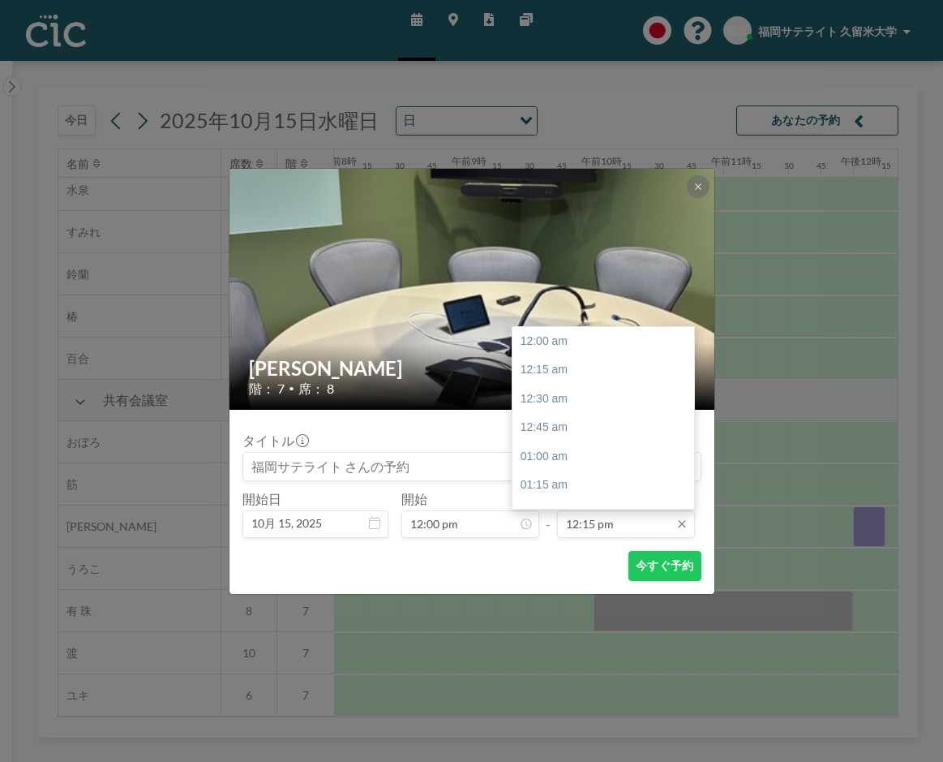
scroll to position [1415, 0]
click at [567, 369] on div "午後12時30分" at bounding box center [608, 369] width 190 height 29
type input "12:30 pm"
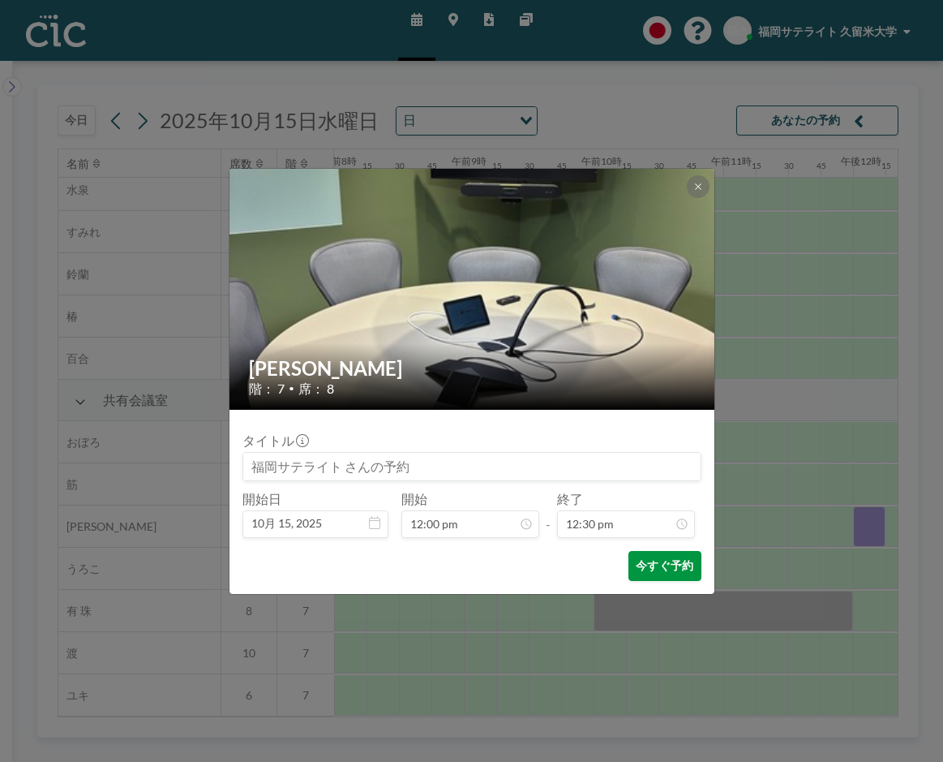
click at [657, 571] on font "今すぐ予約" at bounding box center [665, 565] width 58 height 15
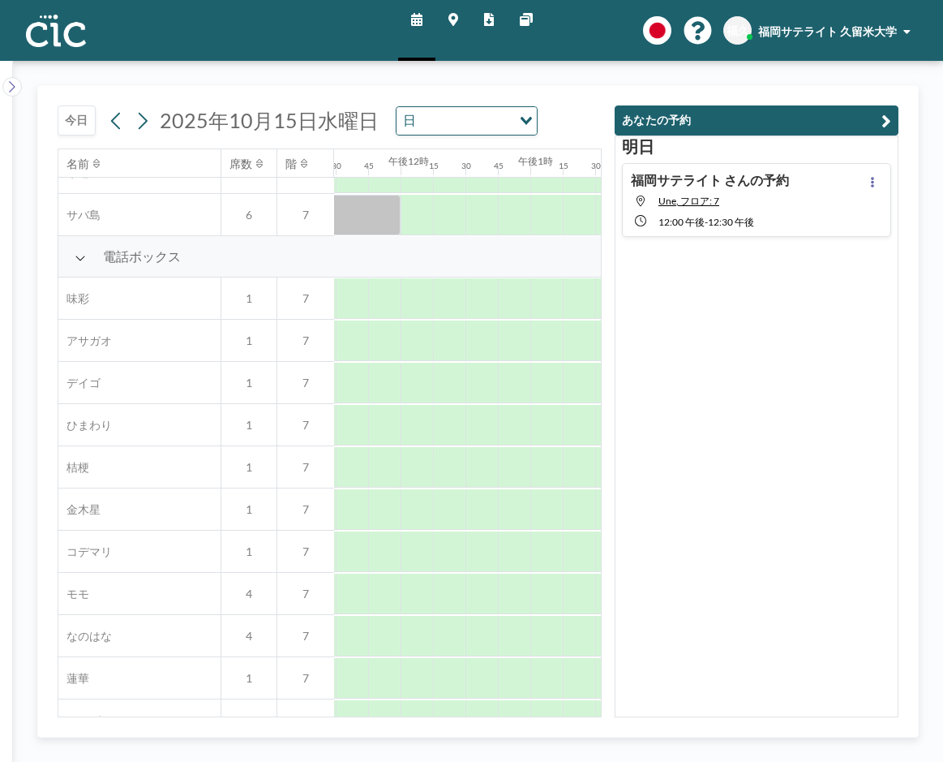
scroll to position [406, 1491]
